Goal: Task Accomplishment & Management: Manage account settings

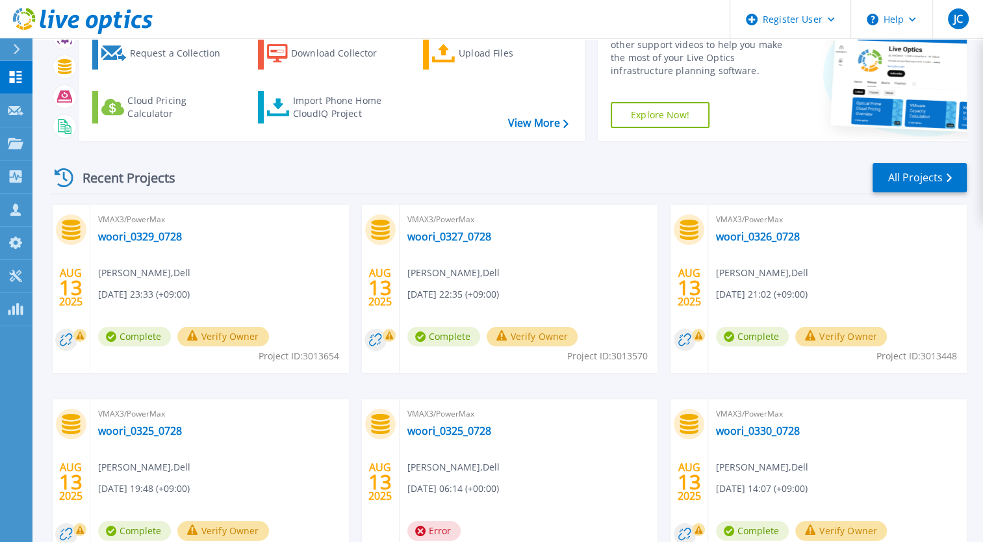
scroll to position [178, 0]
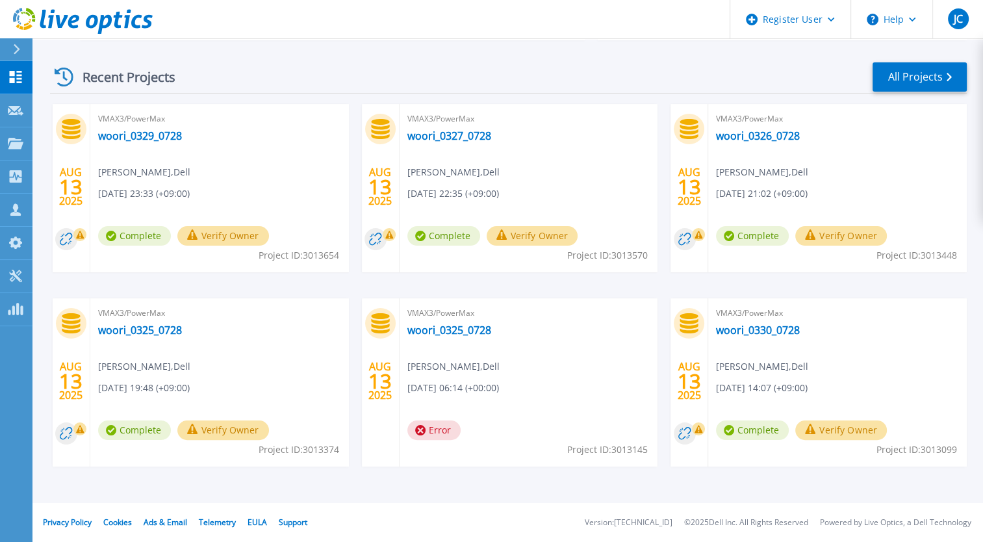
click at [210, 241] on button "Verify Owner" at bounding box center [223, 235] width 92 height 19
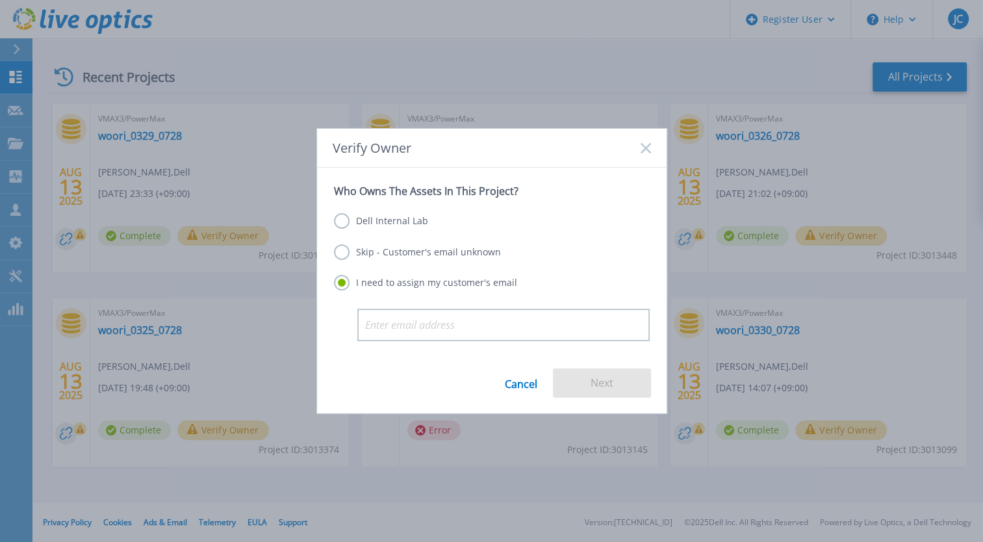
click at [367, 221] on label "Dell Internal Lab" at bounding box center [381, 221] width 94 height 16
click at [0, 0] on input "Dell Internal Lab" at bounding box center [0, 0] width 0 height 0
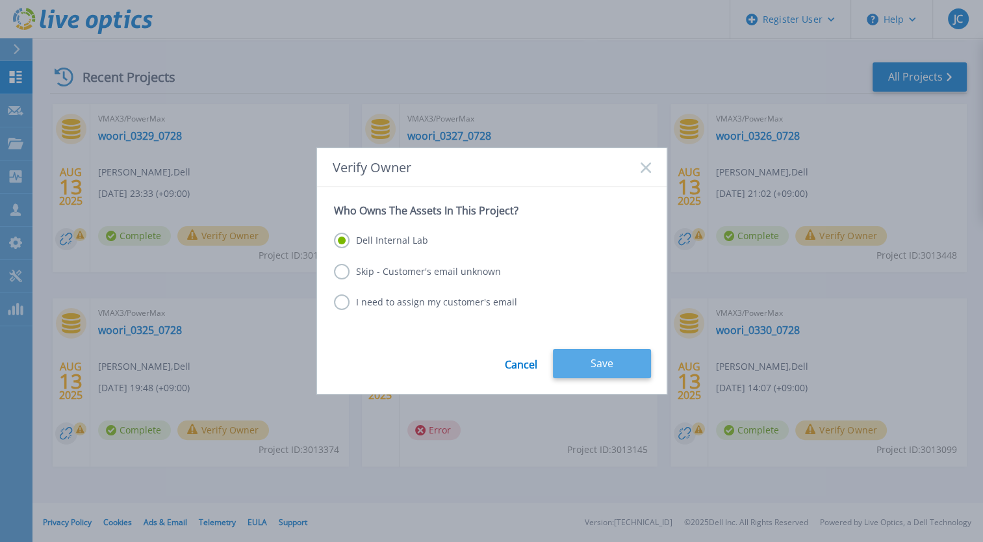
click at [576, 363] on button "Save" at bounding box center [602, 363] width 98 height 29
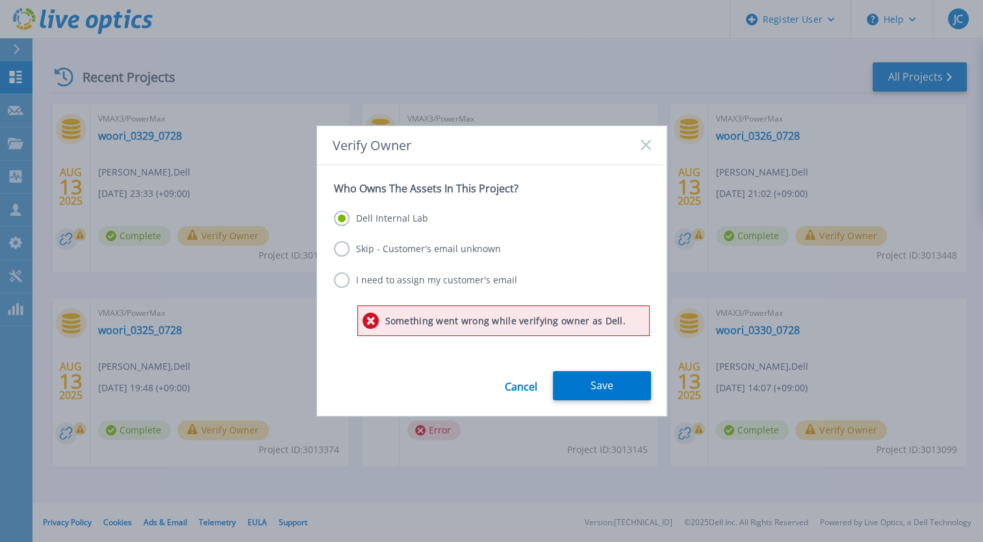
click at [443, 377] on div "Cancel Save" at bounding box center [492, 393] width 350 height 45
click at [602, 387] on button "Save" at bounding box center [602, 385] width 98 height 29
click at [340, 279] on label "I need to assign my customer's email" at bounding box center [425, 280] width 183 height 16
click at [0, 0] on input "I need to assign my customer's email" at bounding box center [0, 0] width 0 height 0
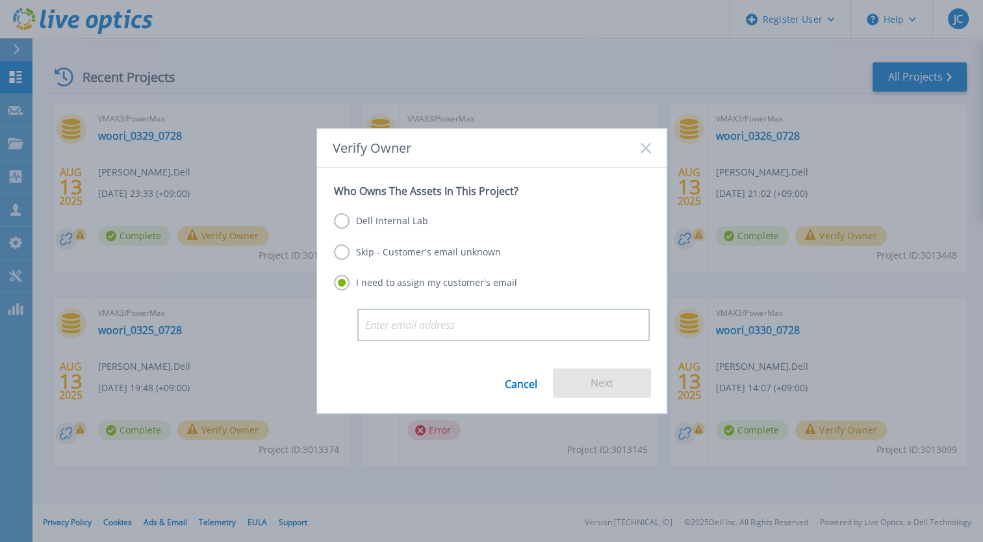
click at [396, 223] on label "Dell Internal Lab" at bounding box center [381, 221] width 94 height 16
click at [0, 0] on input "Dell Internal Lab" at bounding box center [0, 0] width 0 height 0
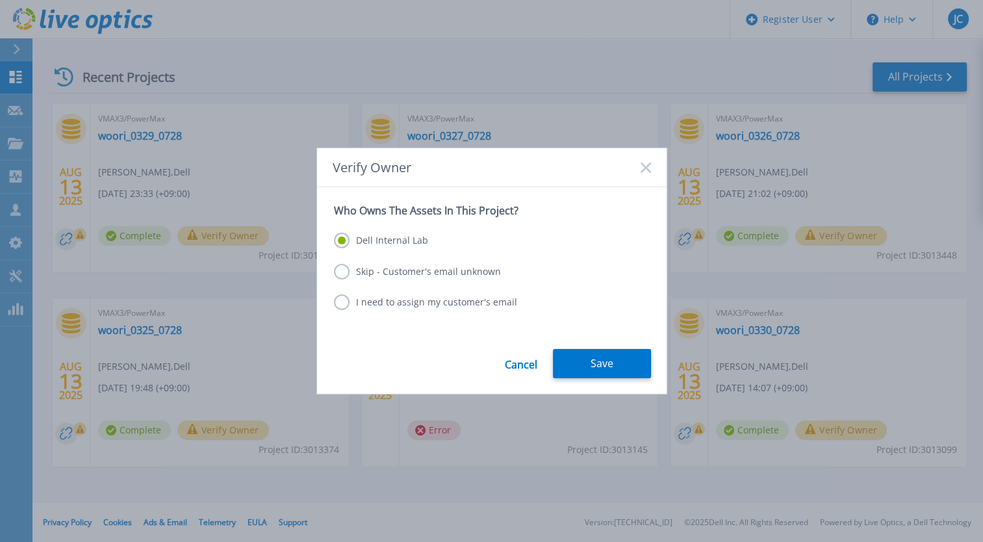
click at [421, 304] on label "I need to assign my customer's email" at bounding box center [425, 302] width 183 height 16
click at [0, 0] on input "I need to assign my customer's email" at bounding box center [0, 0] width 0 height 0
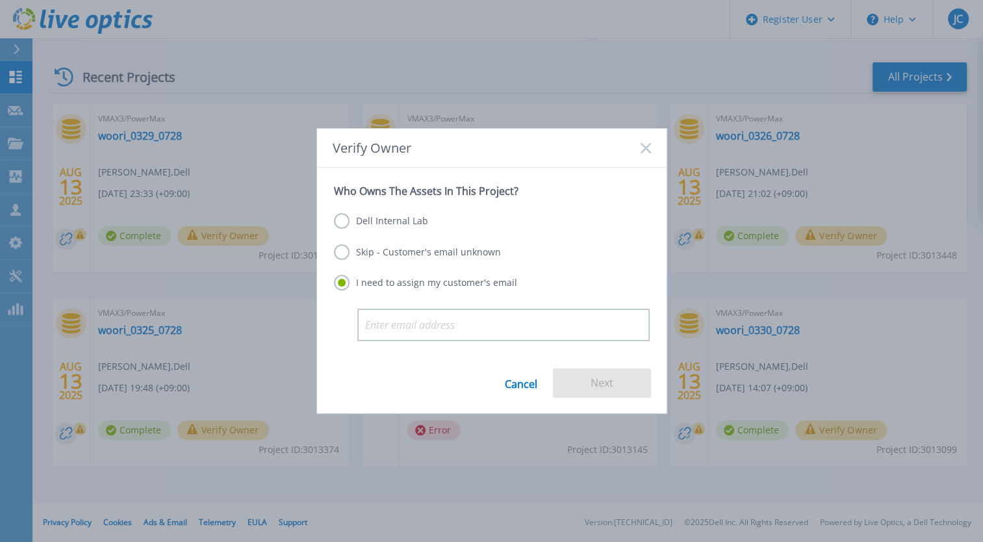
click at [415, 259] on label "Skip - Customer's email unknown" at bounding box center [417, 252] width 167 height 16
click at [0, 0] on input "Skip - Customer's email unknown" at bounding box center [0, 0] width 0 height 0
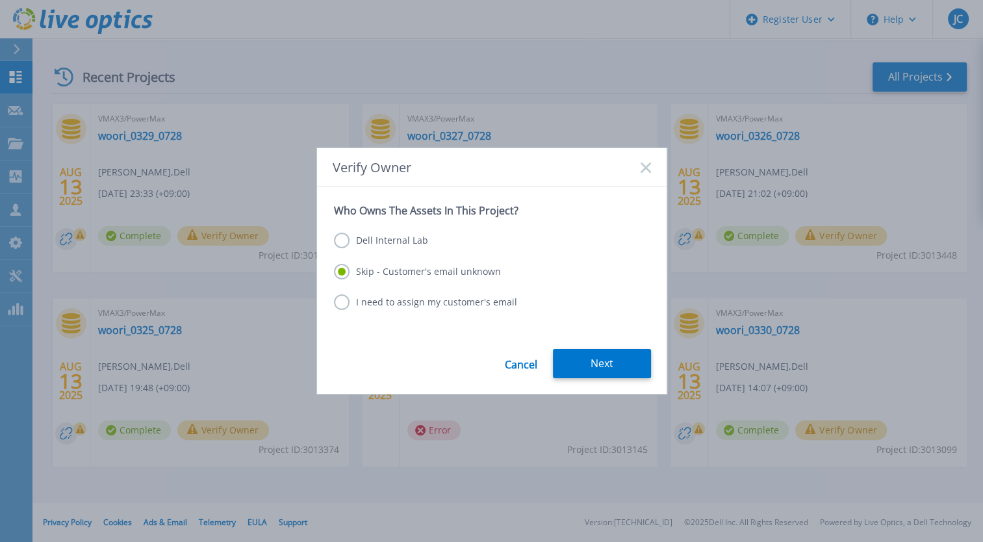
click at [633, 346] on form "Who Owns The Assets In This Project? Dell Internal Lab Skip - Customer's email …" at bounding box center [492, 290] width 350 height 206
click at [625, 367] on button "Next" at bounding box center [602, 363] width 98 height 29
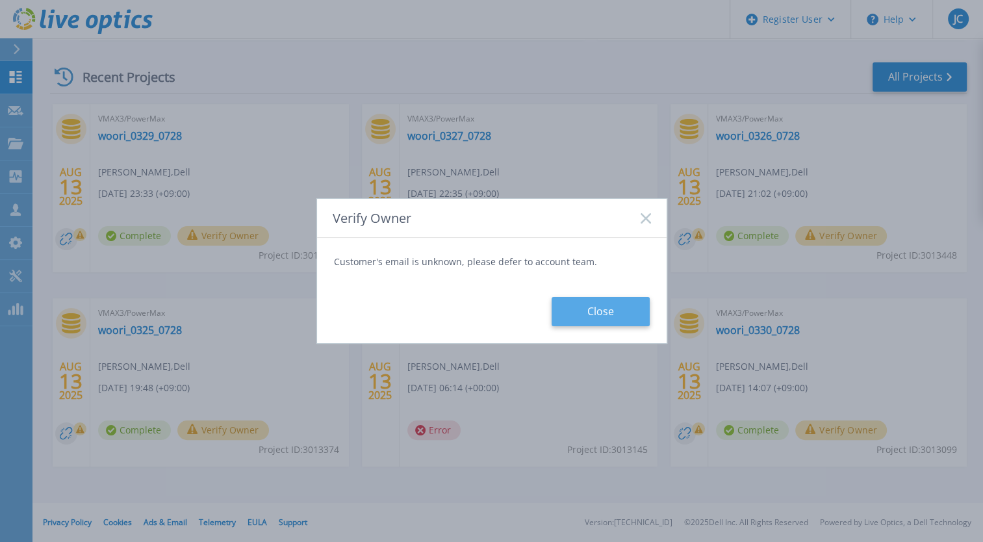
click at [582, 318] on button "Close" at bounding box center [601, 311] width 98 height 29
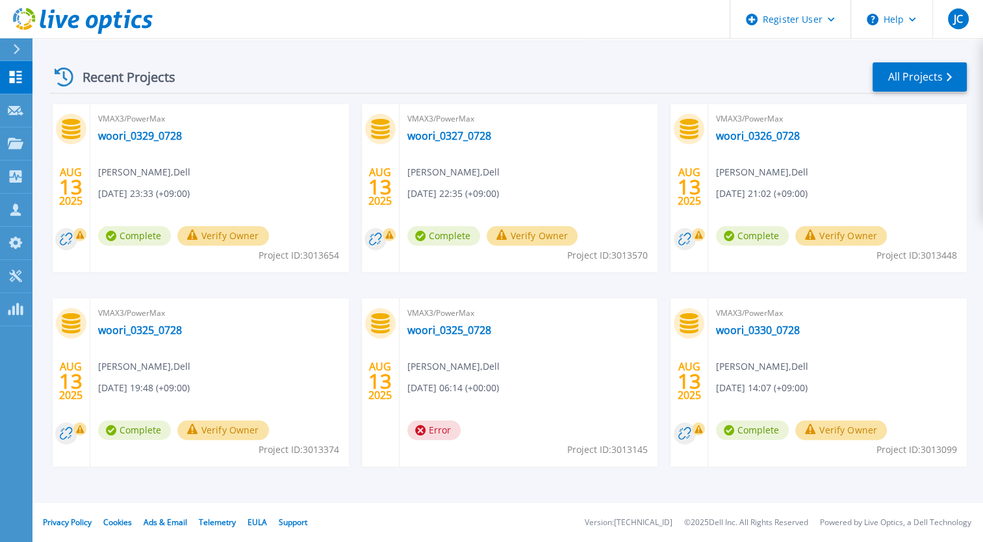
click at [205, 237] on button "Verify Owner" at bounding box center [223, 235] width 92 height 19
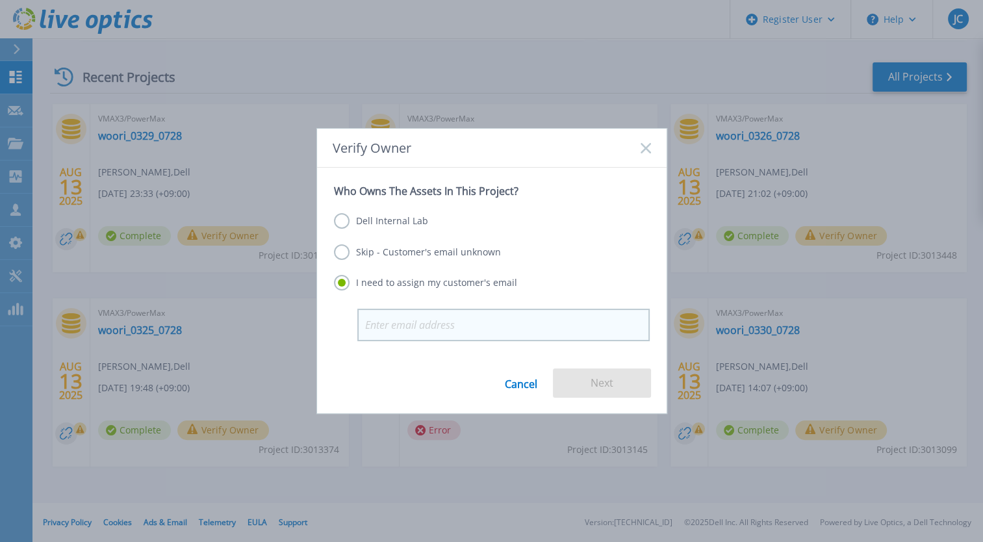
click at [433, 326] on input "email" at bounding box center [503, 325] width 292 height 32
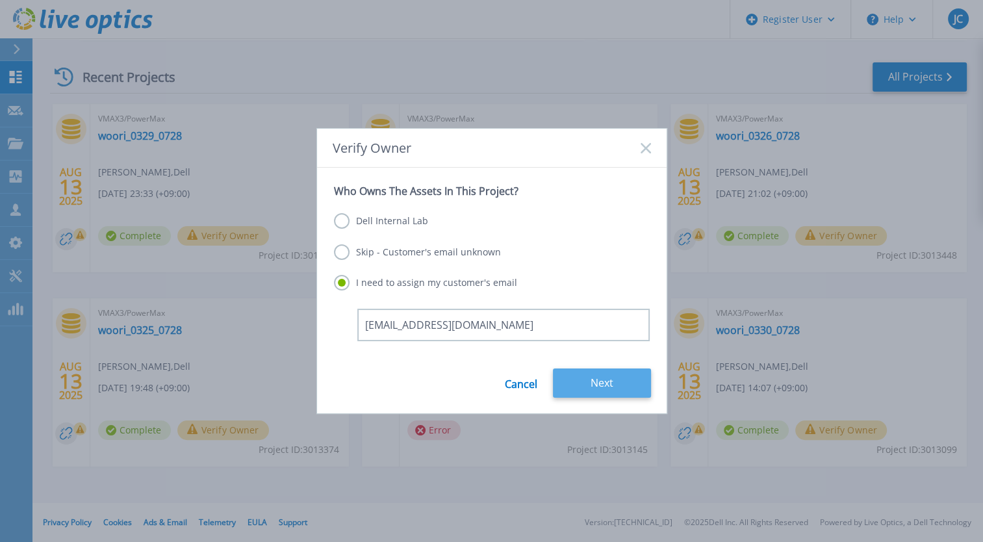
click at [593, 381] on button "Next" at bounding box center [602, 382] width 98 height 29
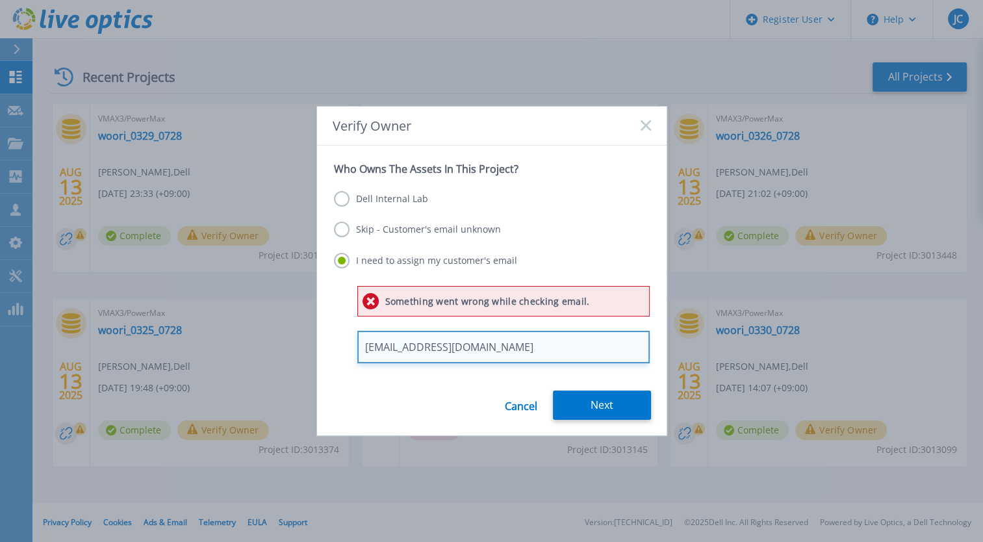
click at [519, 352] on input "[EMAIL_ADDRESS][DOMAIN_NAME]" at bounding box center [503, 347] width 292 height 32
drag, startPoint x: 443, startPoint y: 347, endPoint x: 288, endPoint y: 348, distance: 155.3
click at [288, 348] on div "Verify Owner Who Owns The Assets In This Project? Dell Internal Lab Skip - Cust…" at bounding box center [491, 271] width 983 height 542
paste input "ykim@woorifis"
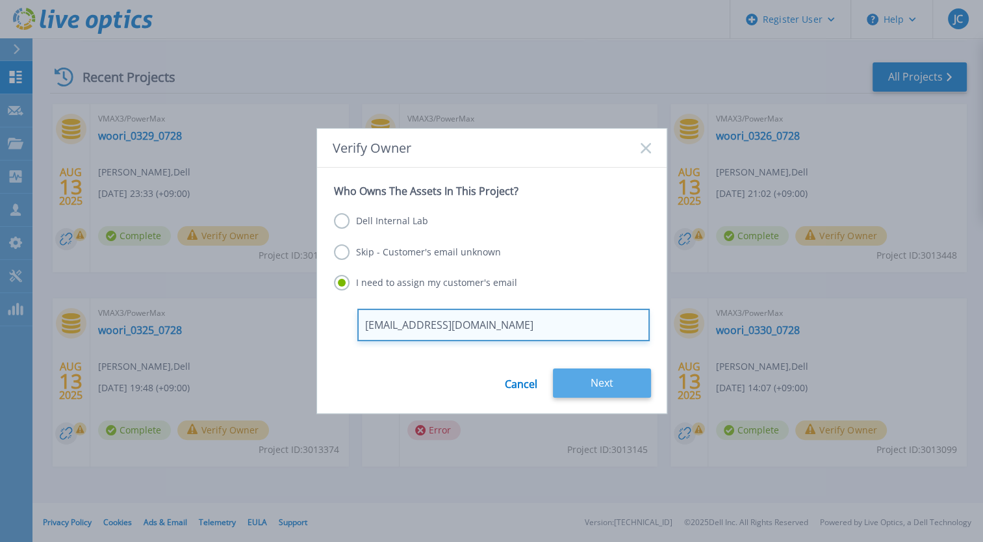
type input "jykim@woorifis.com"
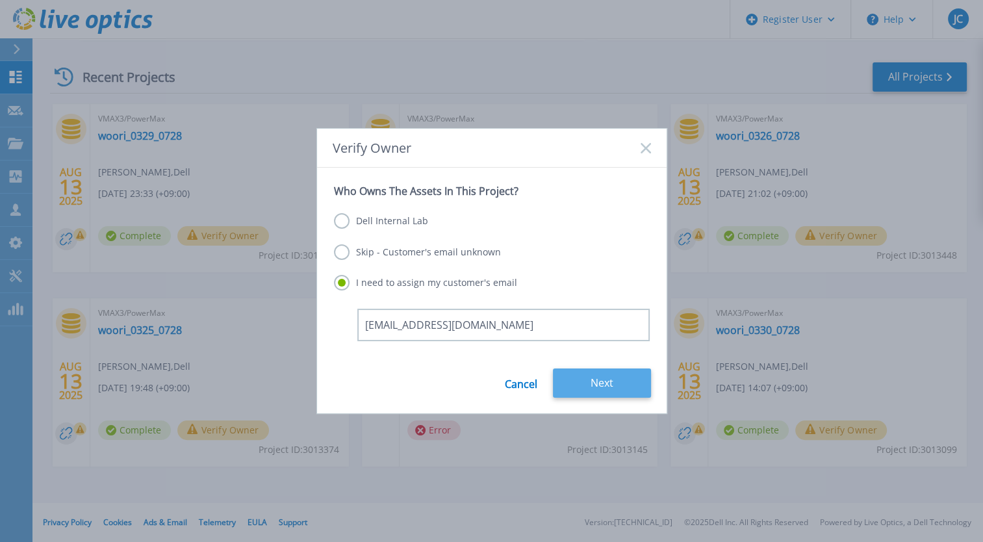
click at [604, 377] on button "Next" at bounding box center [602, 382] width 98 height 29
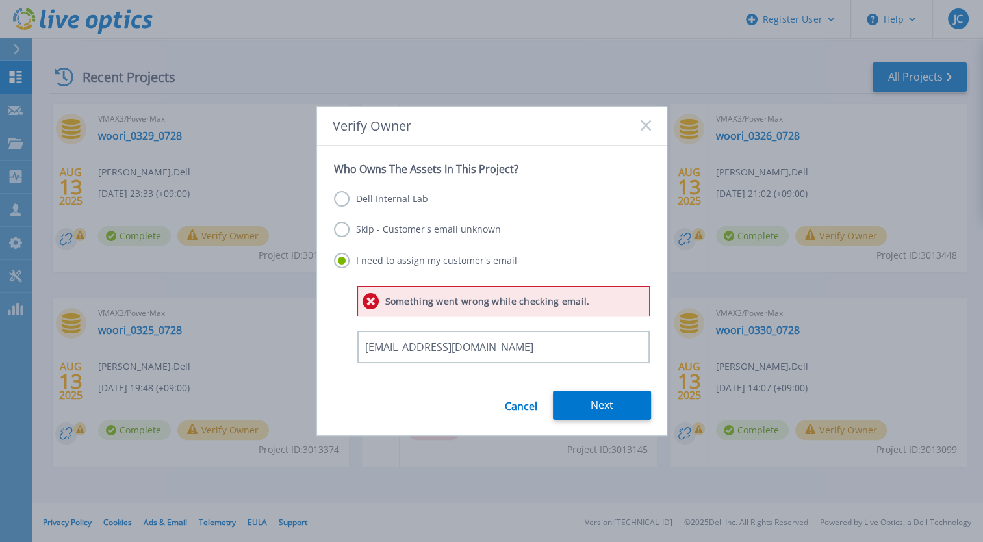
click at [402, 203] on label "Dell Internal Lab" at bounding box center [381, 199] width 94 height 16
click at [0, 0] on input "Dell Internal Lab" at bounding box center [0, 0] width 0 height 0
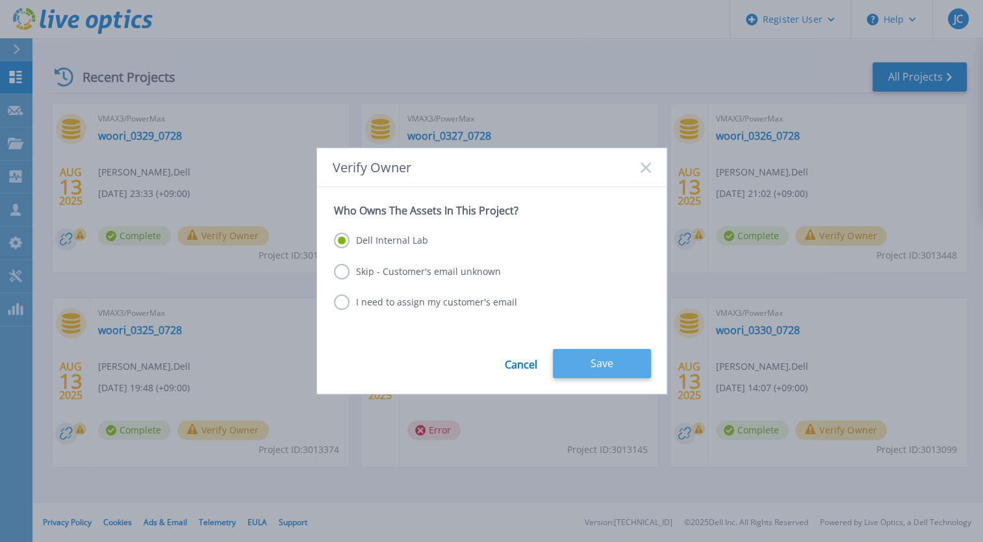
click at [598, 370] on button "Save" at bounding box center [602, 363] width 98 height 29
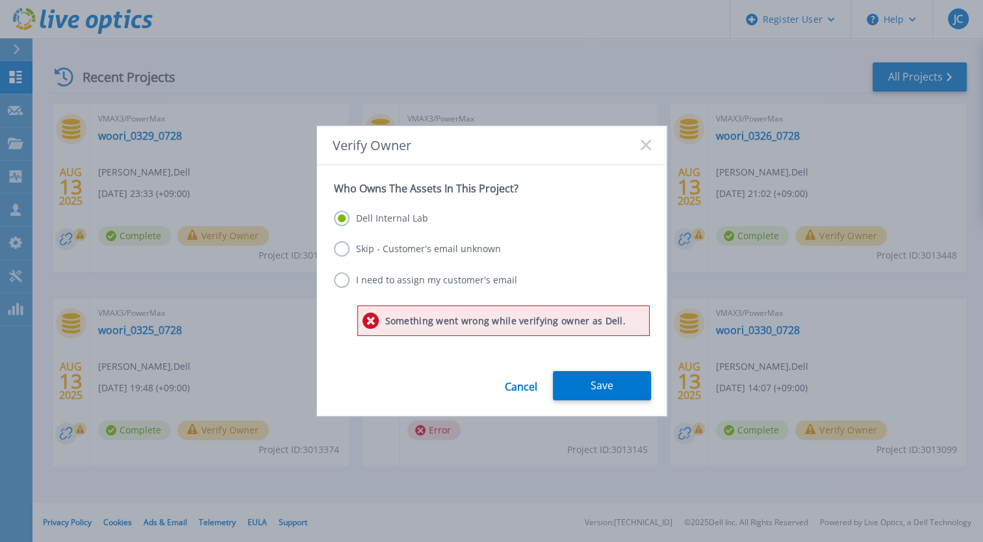
click at [647, 146] on icon at bounding box center [646, 145] width 10 height 10
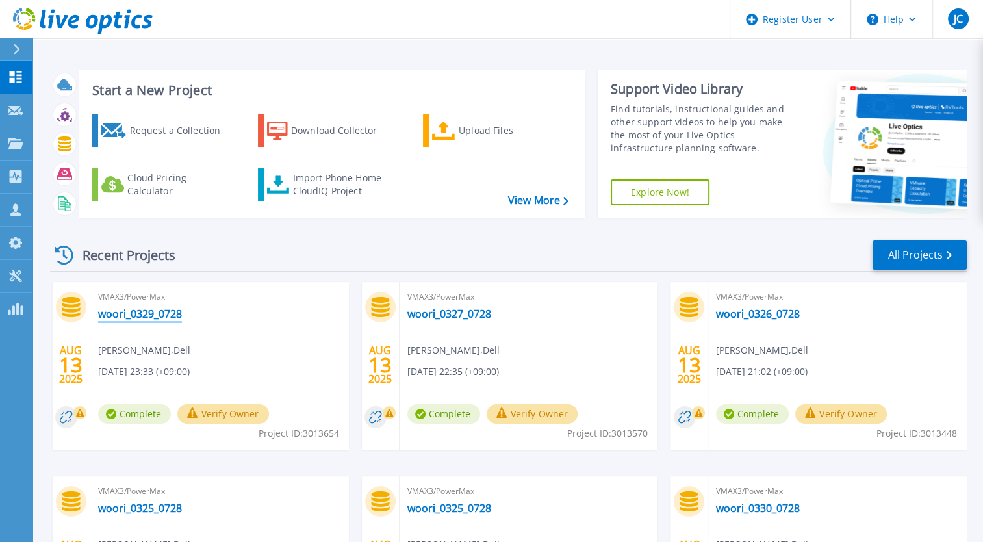
click at [137, 313] on link "woori_0329_0728" at bounding box center [140, 313] width 84 height 13
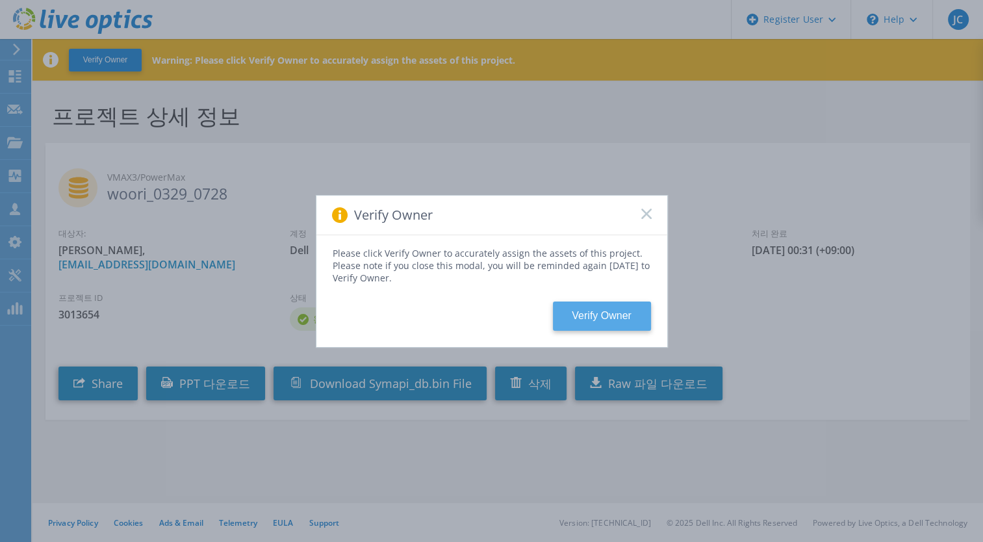
click at [589, 315] on button "Verify Owner" at bounding box center [602, 316] width 98 height 29
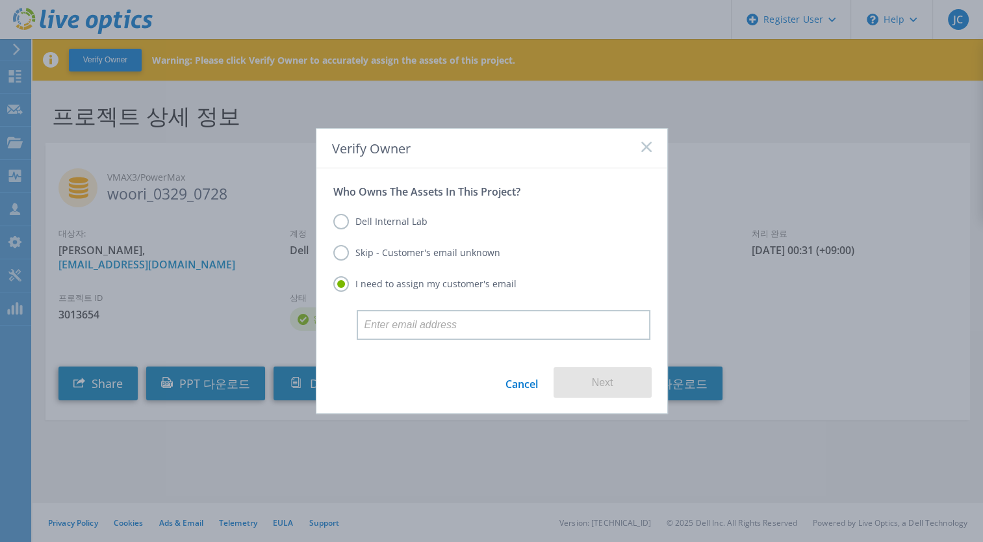
click at [417, 220] on label "Dell Internal Lab" at bounding box center [380, 222] width 94 height 16
click at [0, 0] on input "Dell Internal Lab" at bounding box center [0, 0] width 0 height 0
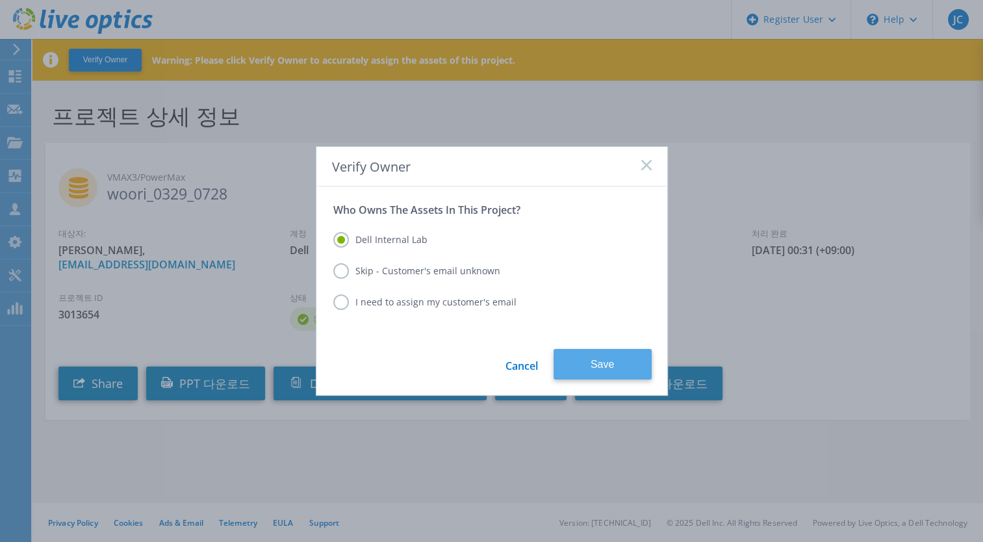
click at [568, 358] on button "Save" at bounding box center [603, 364] width 98 height 31
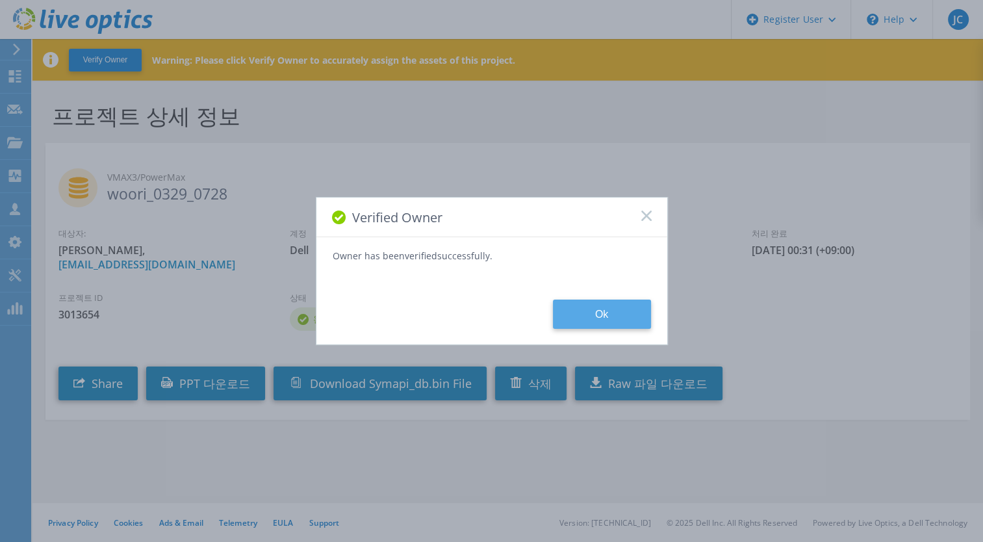
click at [589, 316] on button "Ok" at bounding box center [602, 314] width 98 height 29
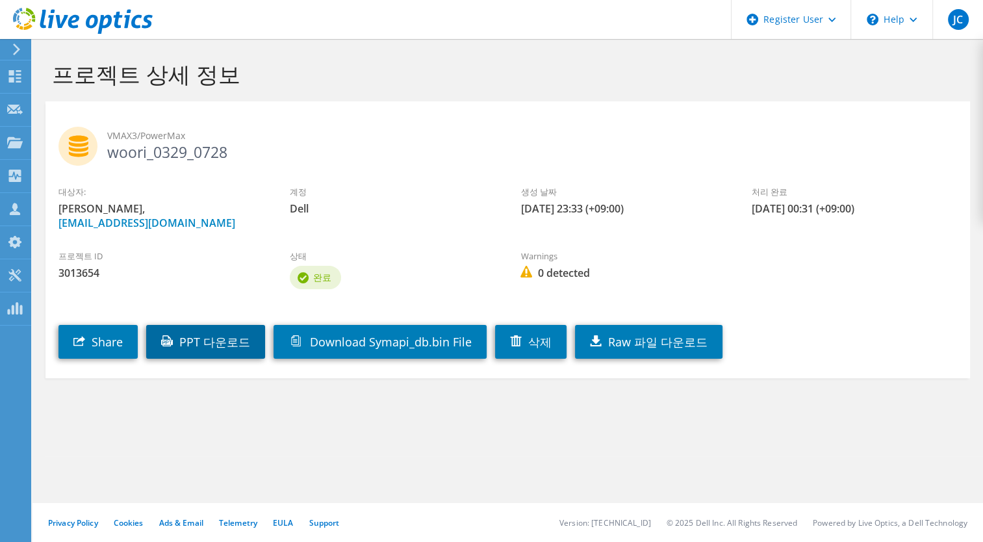
click at [183, 340] on link "PPT 다운로드" at bounding box center [205, 342] width 119 height 34
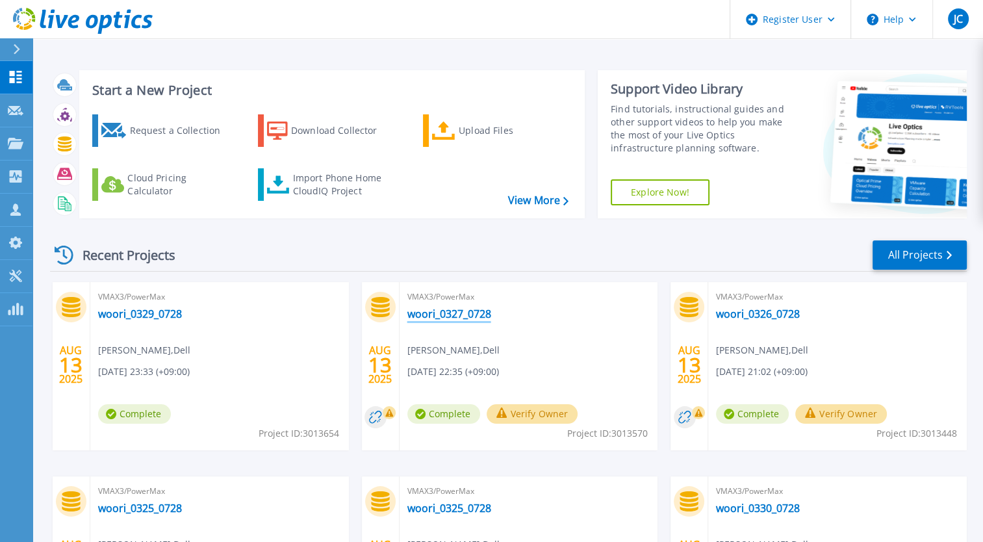
click at [426, 314] on link "woori_0327_0728" at bounding box center [449, 313] width 84 height 13
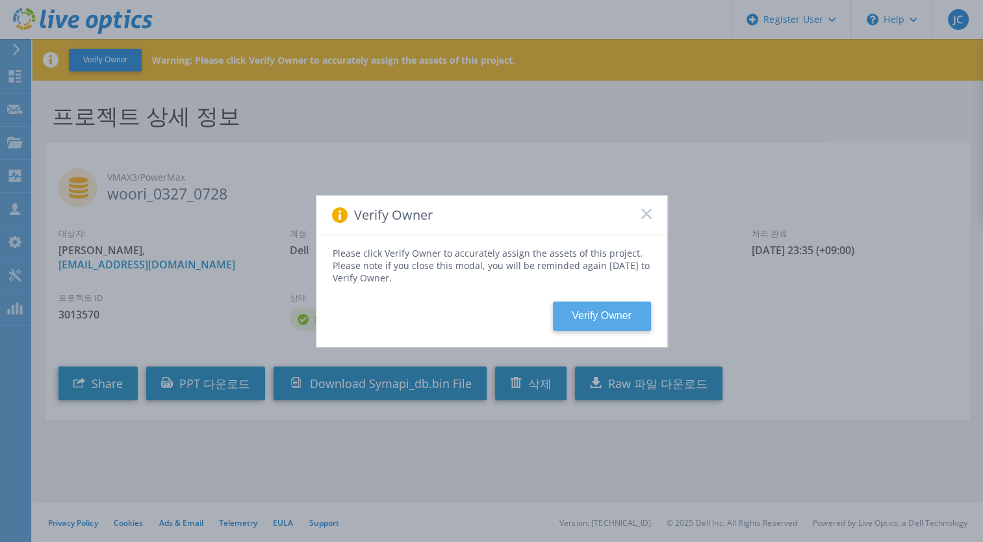
click at [595, 320] on button "Verify Owner" at bounding box center [602, 316] width 98 height 29
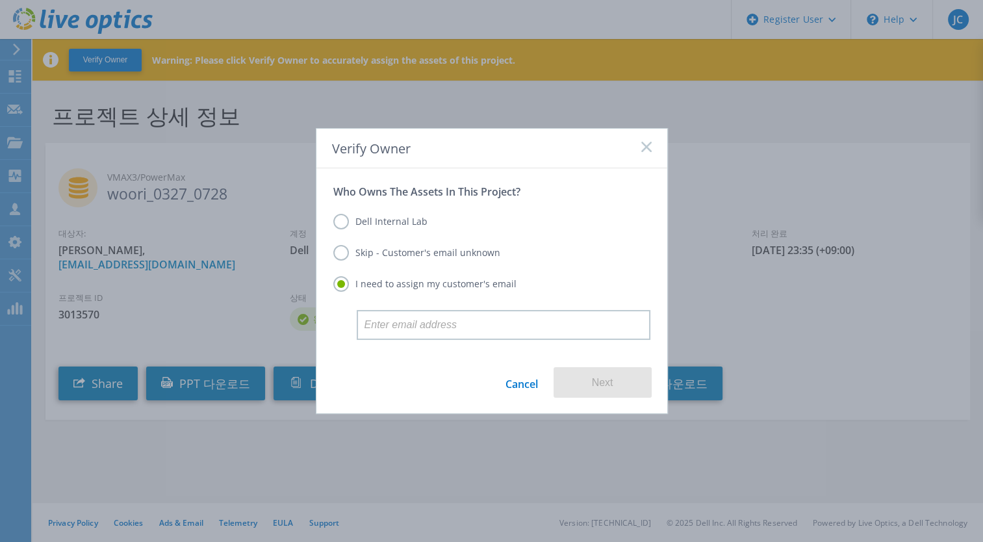
click at [407, 218] on label "Dell Internal Lab" at bounding box center [380, 222] width 94 height 16
click at [0, 0] on input "Dell Internal Lab" at bounding box center [0, 0] width 0 height 0
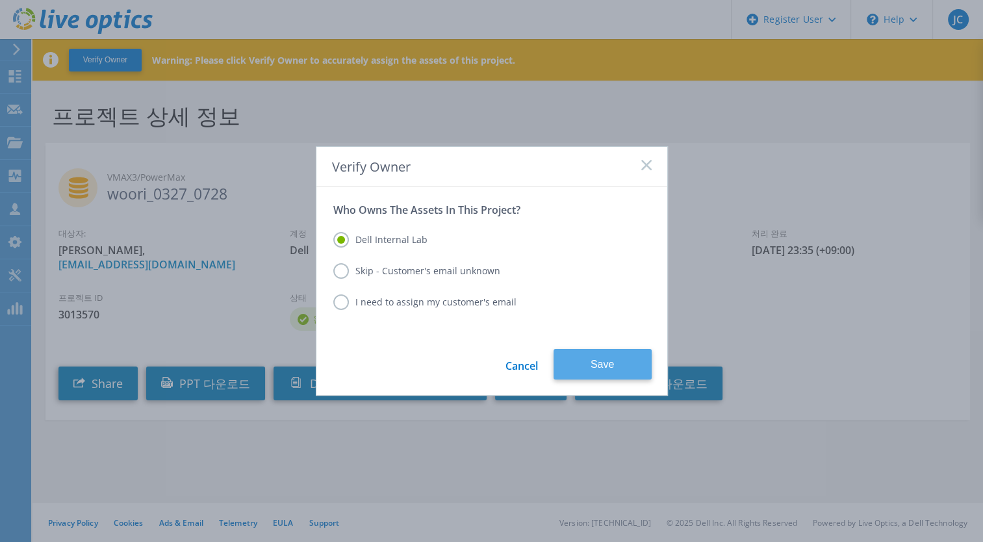
click at [593, 367] on button "Save" at bounding box center [603, 364] width 98 height 31
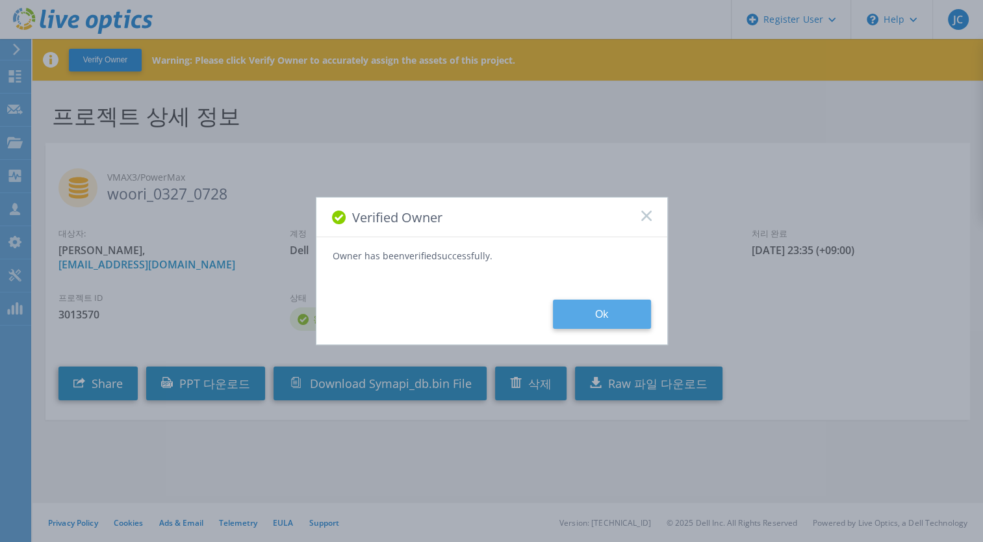
click at [584, 312] on button "Ok" at bounding box center [602, 314] width 98 height 29
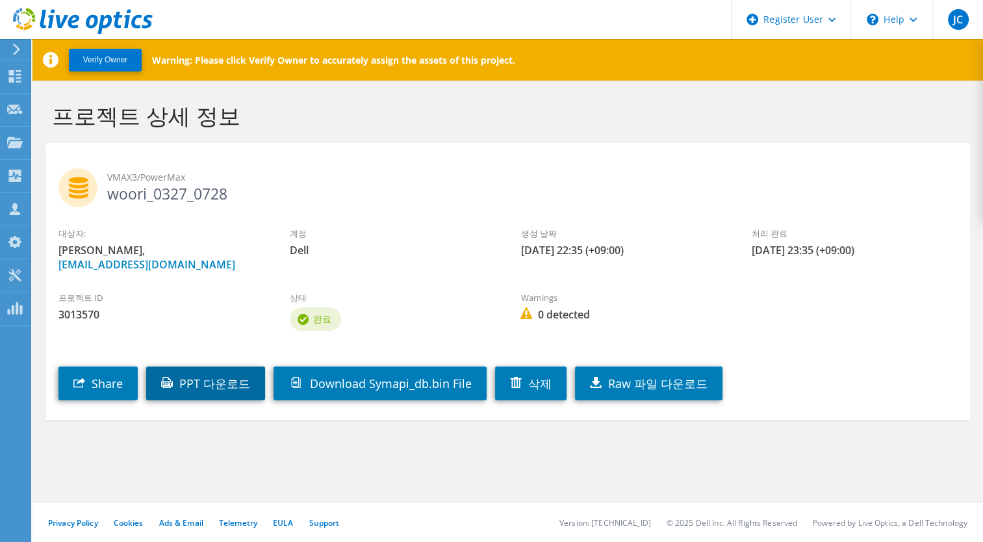
click at [185, 391] on link "PPT 다운로드" at bounding box center [205, 383] width 119 height 34
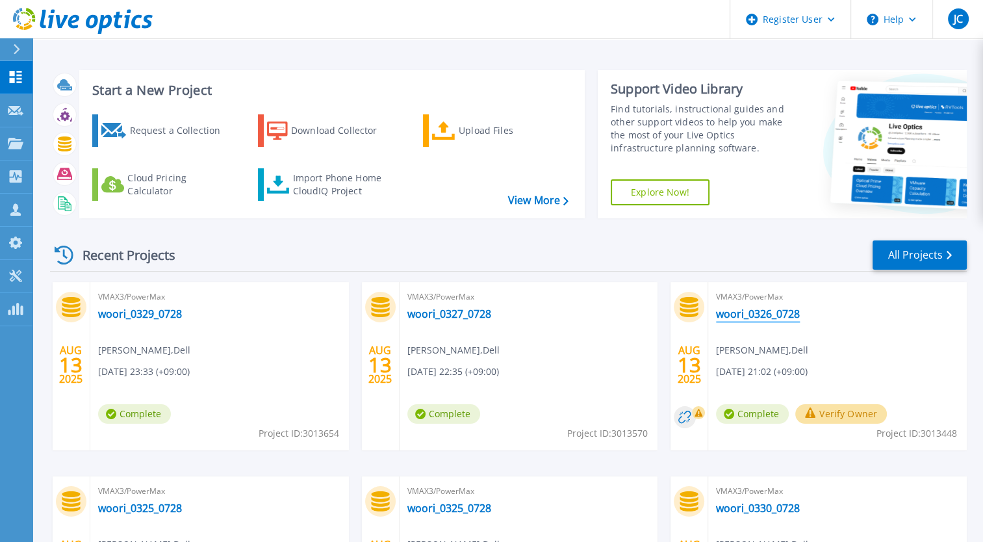
click at [751, 317] on link "woori_0326_0728" at bounding box center [758, 313] width 84 height 13
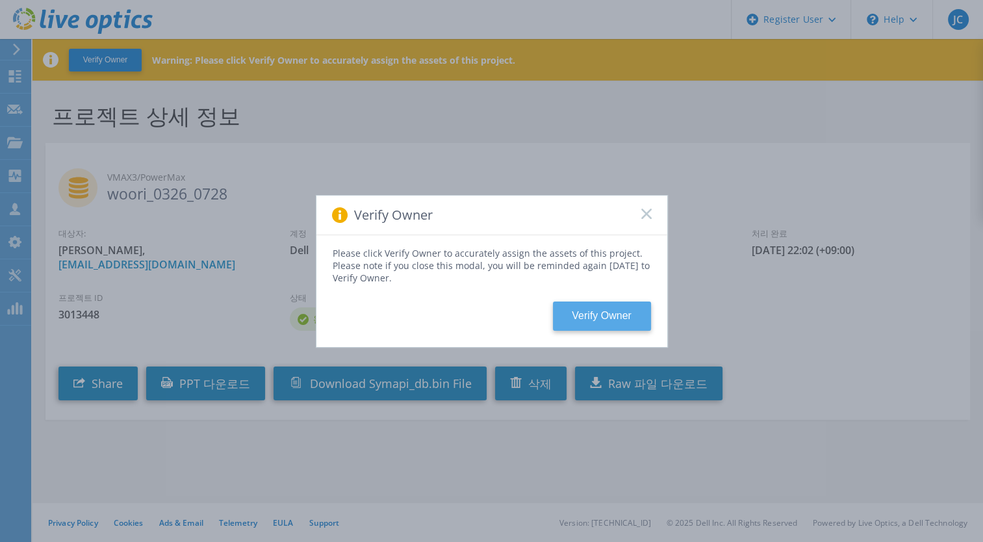
click at [598, 311] on button "Verify Owner" at bounding box center [602, 316] width 98 height 29
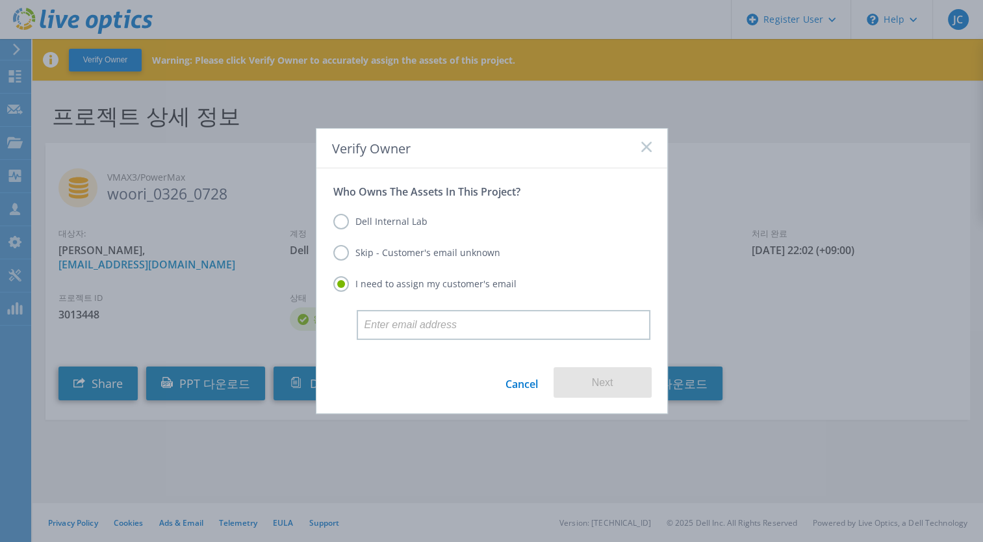
click at [411, 226] on label "Dell Internal Lab" at bounding box center [380, 222] width 94 height 16
click at [0, 0] on input "Dell Internal Lab" at bounding box center [0, 0] width 0 height 0
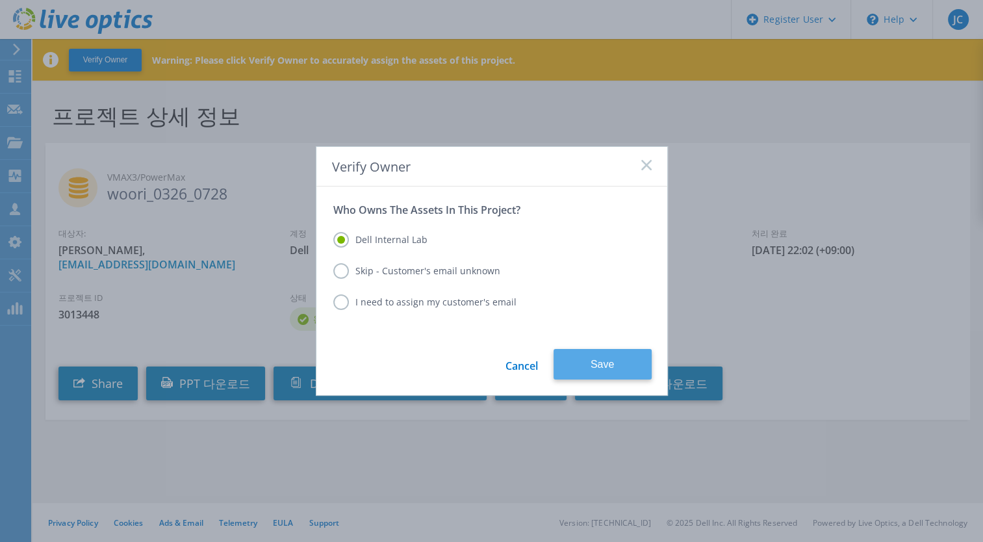
click at [566, 371] on button "Save" at bounding box center [603, 364] width 98 height 31
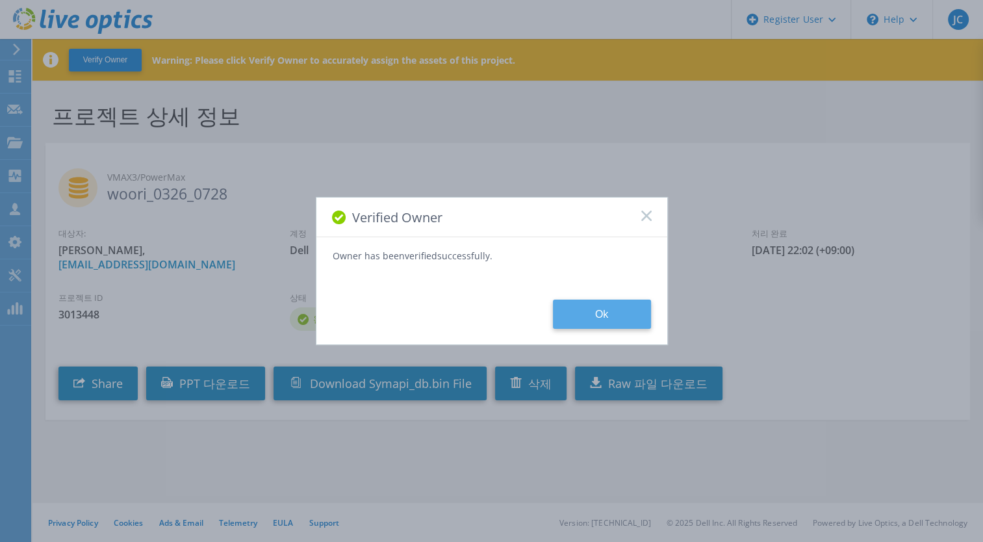
click at [576, 318] on button "Ok" at bounding box center [602, 314] width 98 height 29
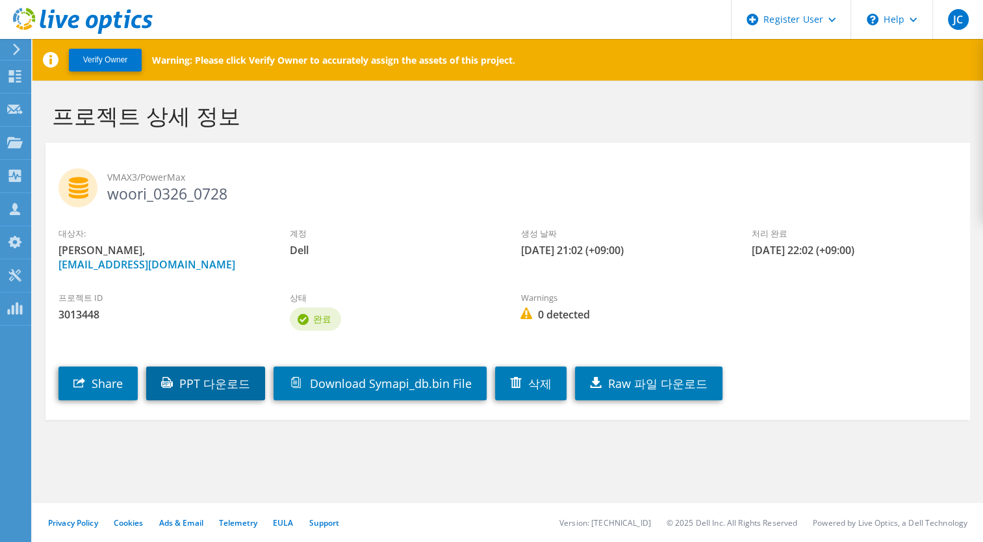
click at [229, 383] on link "PPT 다운로드" at bounding box center [205, 383] width 119 height 34
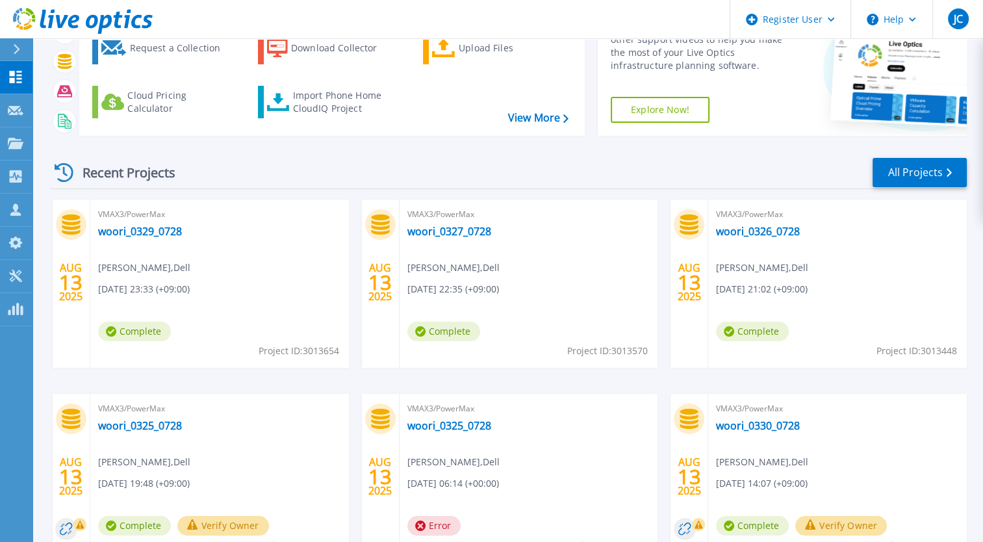
scroll to position [178, 0]
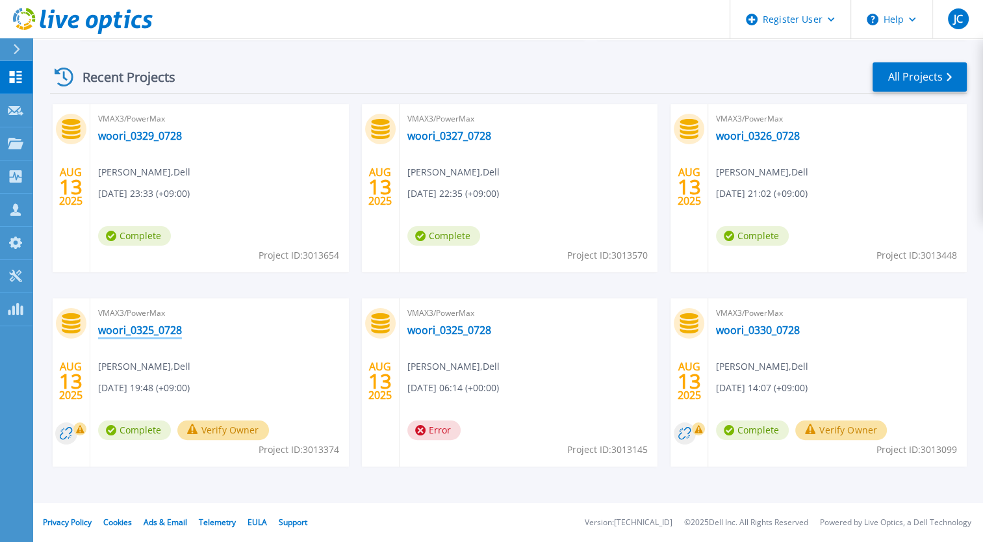
click at [170, 333] on link "woori_0325_0728" at bounding box center [140, 330] width 84 height 13
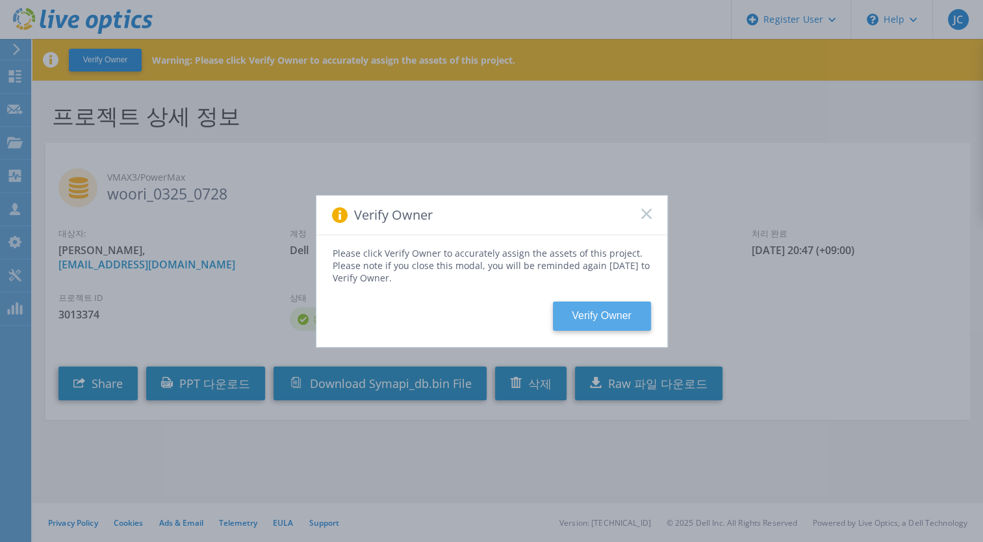
click at [565, 316] on button "Verify Owner" at bounding box center [602, 316] width 98 height 29
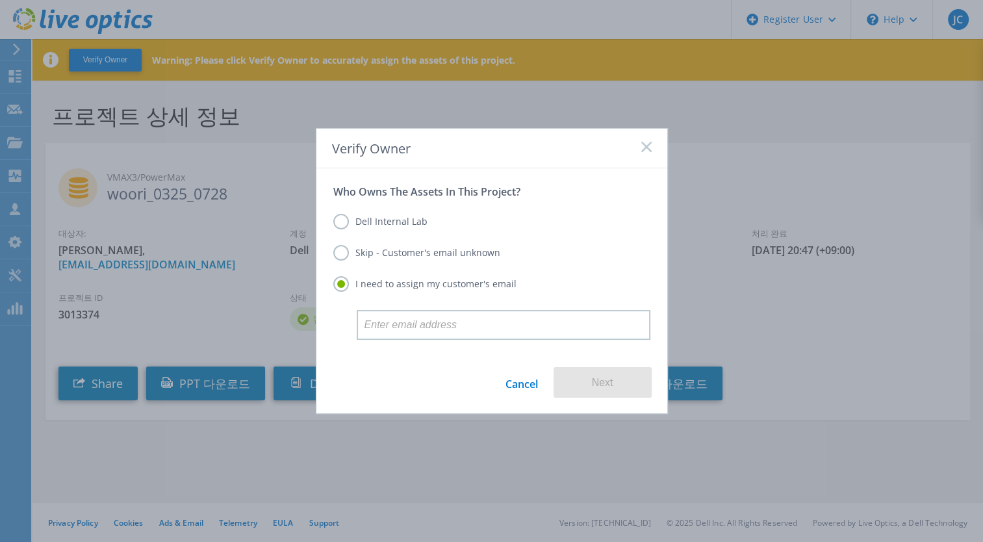
click at [404, 219] on label "Dell Internal Lab" at bounding box center [380, 222] width 94 height 16
click at [0, 0] on input "Dell Internal Lab" at bounding box center [0, 0] width 0 height 0
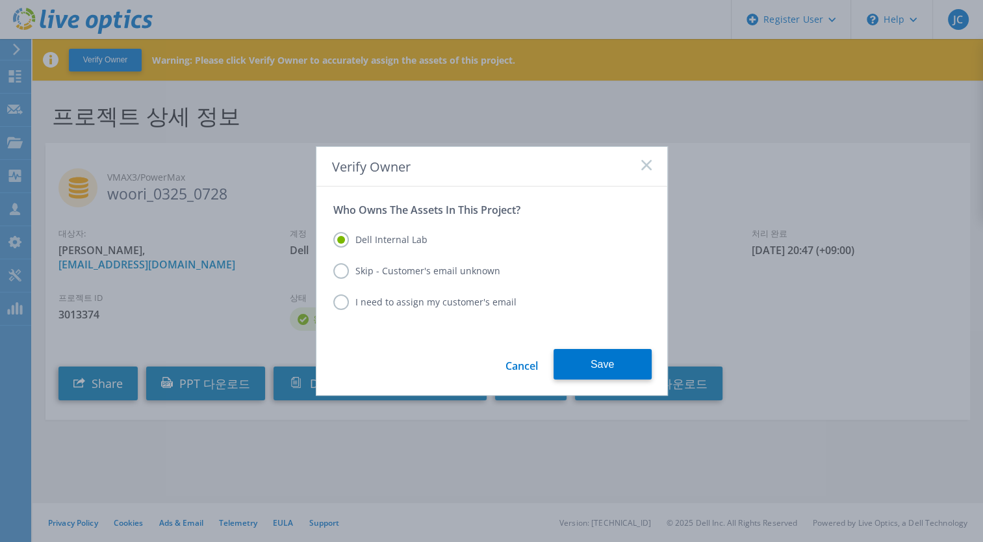
click at [584, 347] on form "Who Owns The Assets In This Project? Dell Internal Lab Skip - Customer's email …" at bounding box center [491, 290] width 351 height 209
click at [587, 355] on button "Save" at bounding box center [603, 364] width 98 height 31
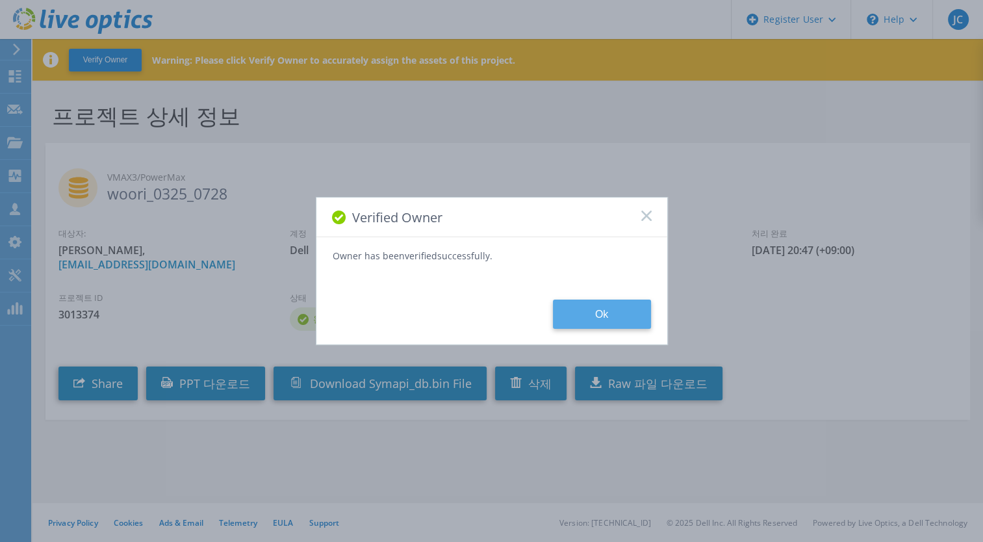
click at [588, 315] on button "Ok" at bounding box center [602, 314] width 98 height 29
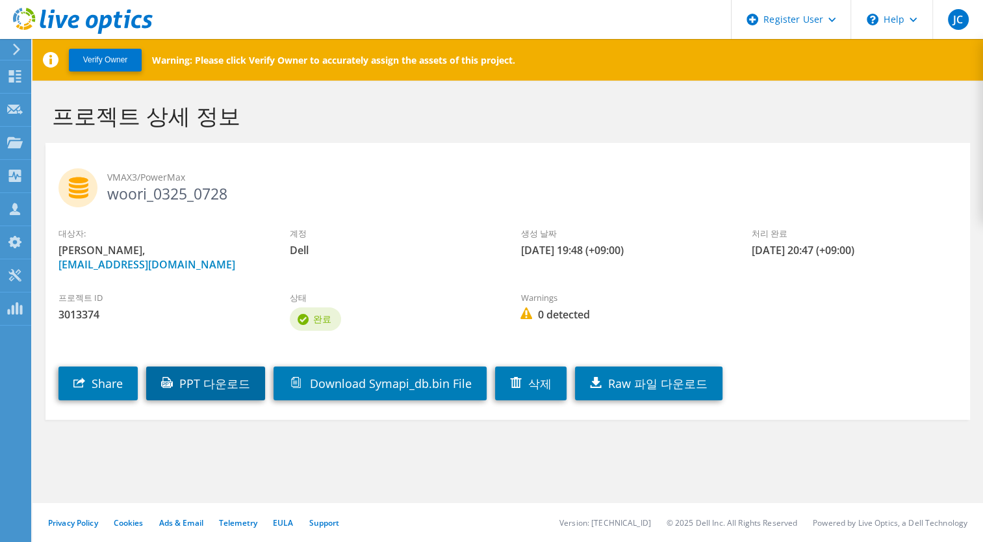
click at [222, 388] on link "PPT 다운로드" at bounding box center [205, 383] width 119 height 34
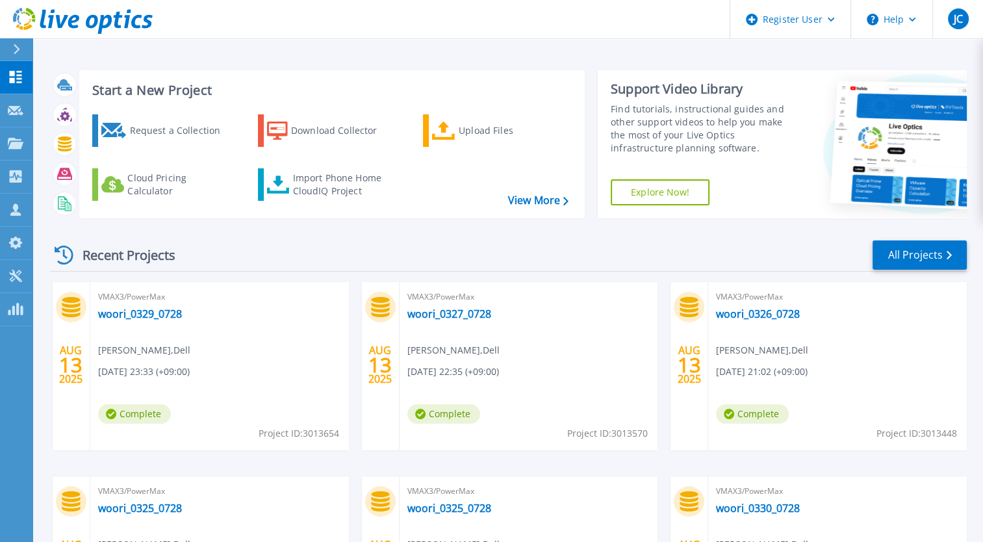
scroll to position [178, 0]
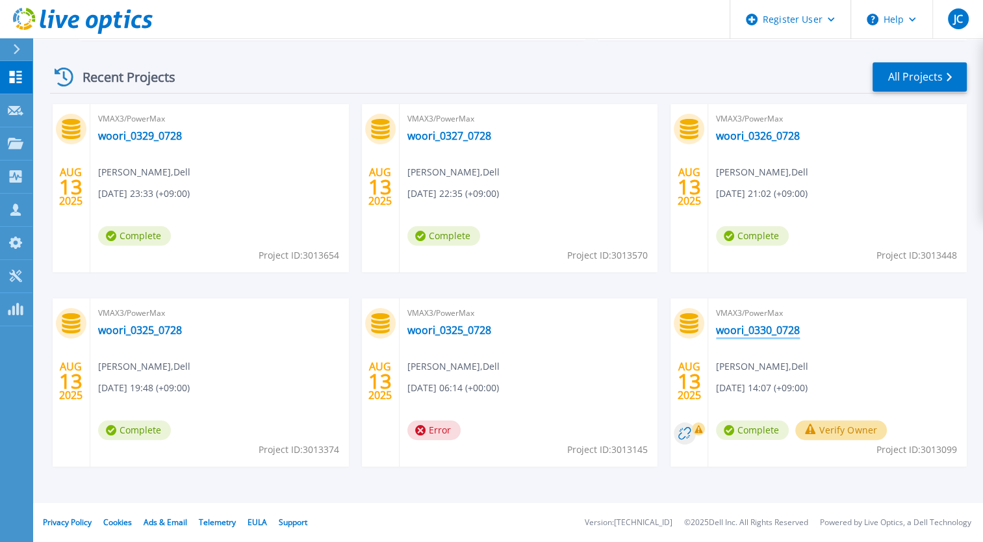
click at [752, 330] on link "woori_0330_0728" at bounding box center [758, 330] width 84 height 13
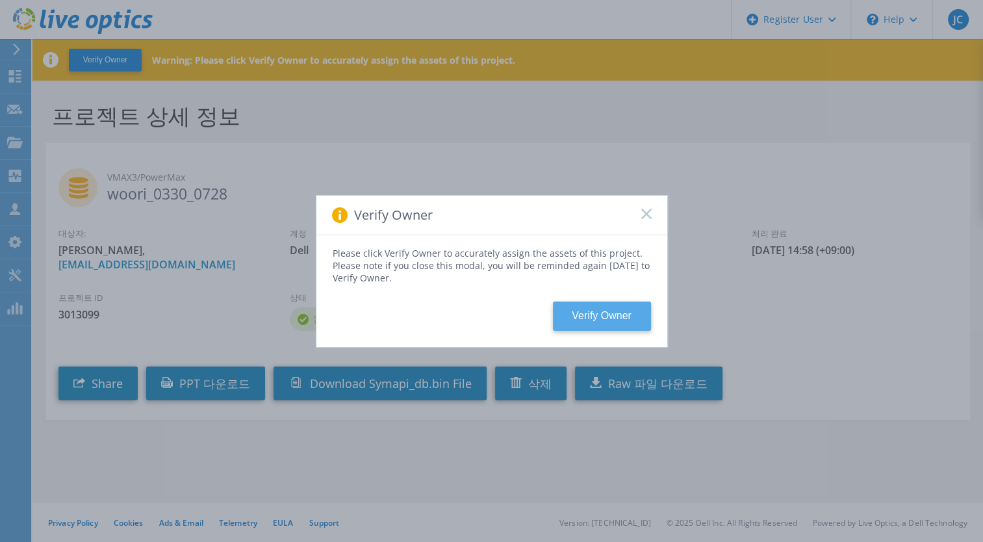
click at [605, 305] on button "Verify Owner" at bounding box center [602, 316] width 98 height 29
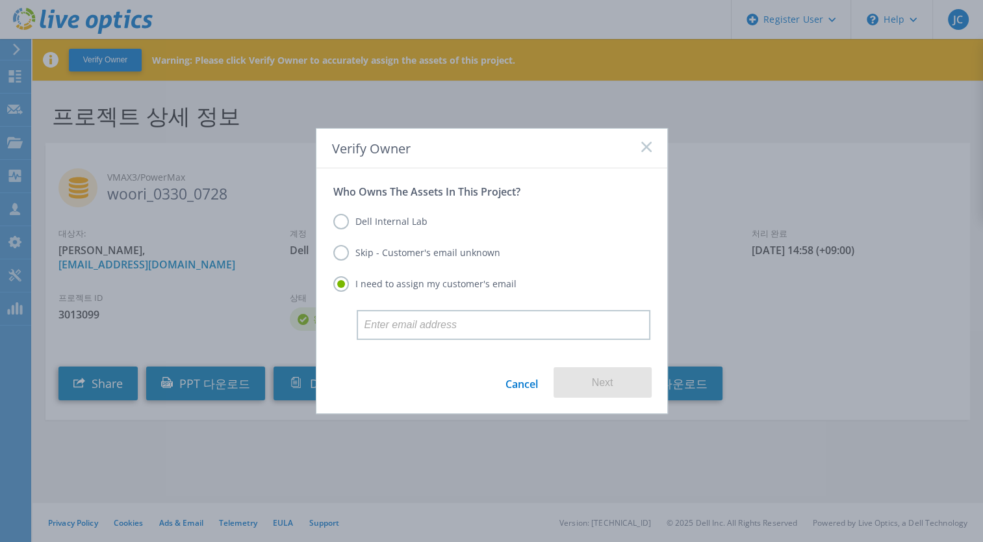
click at [405, 212] on div "Dell Internal Lab Skip - Customer's email unknown I need to assign my customer'…" at bounding box center [491, 254] width 317 height 112
click at [409, 223] on label "Dell Internal Lab" at bounding box center [380, 222] width 94 height 16
click at [0, 0] on input "Dell Internal Lab" at bounding box center [0, 0] width 0 height 0
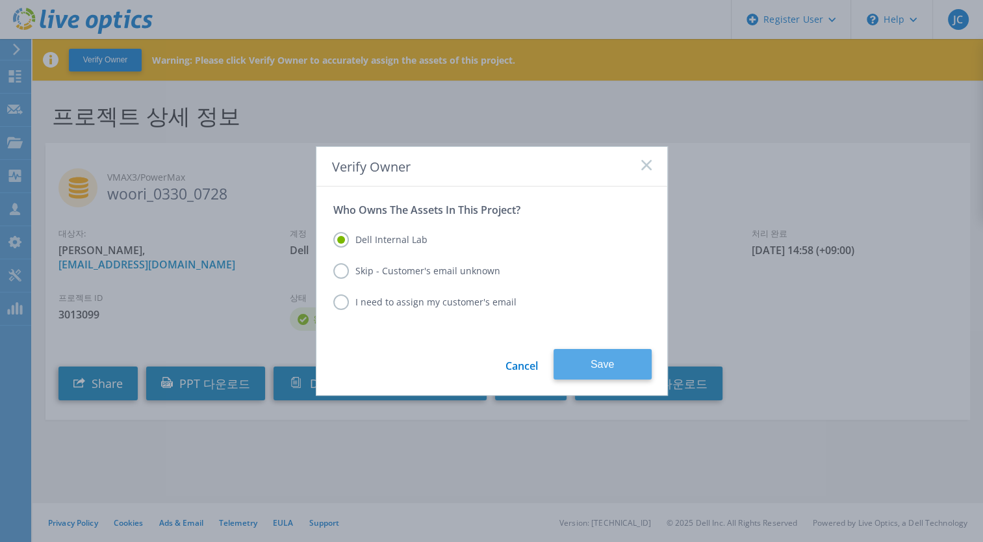
click at [595, 361] on button "Save" at bounding box center [603, 364] width 98 height 31
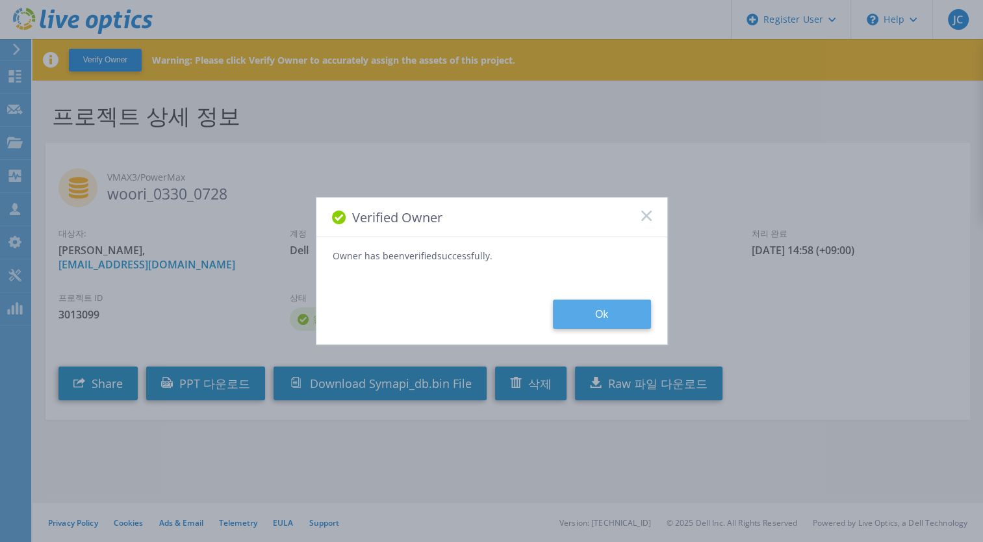
click at [583, 313] on button "Ok" at bounding box center [602, 314] width 98 height 29
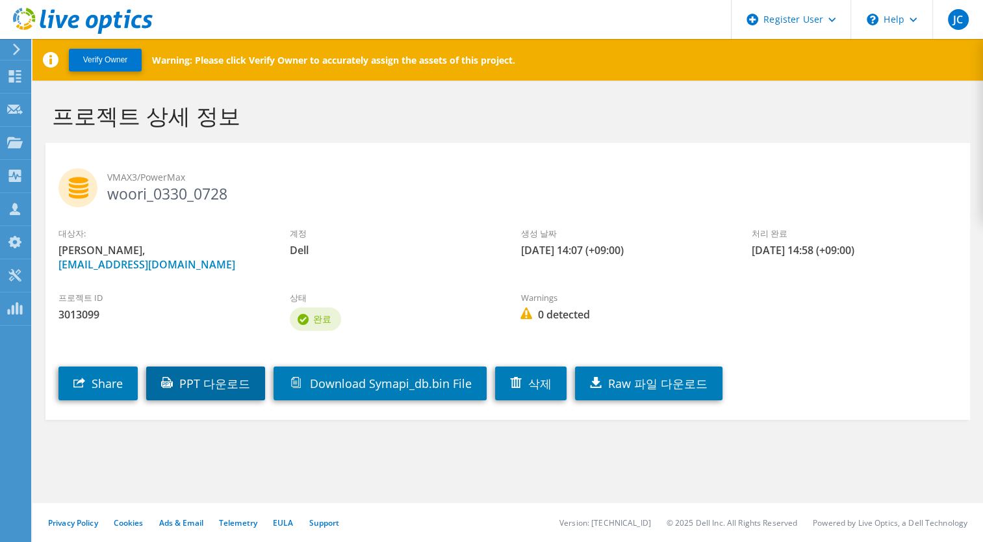
click at [229, 380] on link "PPT 다운로드" at bounding box center [205, 383] width 119 height 34
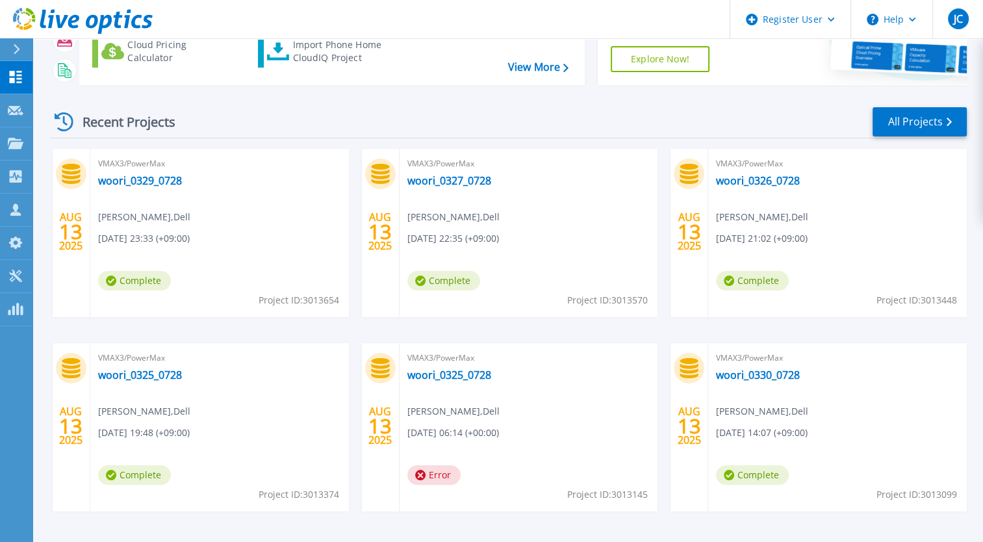
scroll to position [178, 0]
